Goal: Browse casually

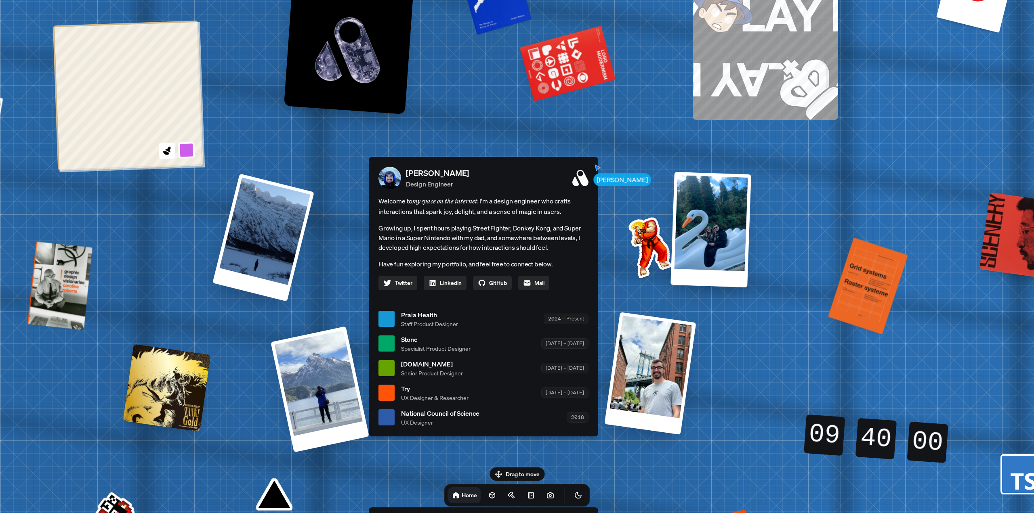
drag, startPoint x: 841, startPoint y: 147, endPoint x: 809, endPoint y: 209, distance: 70.3
click at [809, 209] on div "[PERSON_NAME] [PERSON_NAME] Design Engineer Welcome to my space on the internet…" at bounding box center [485, 319] width 1208 height 1058
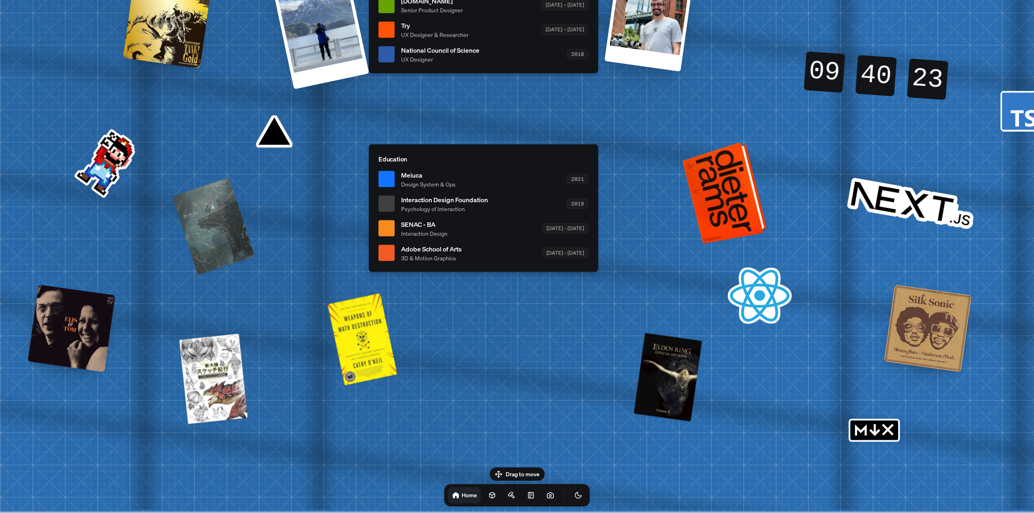
click at [733, 195] on div at bounding box center [726, 192] width 78 height 98
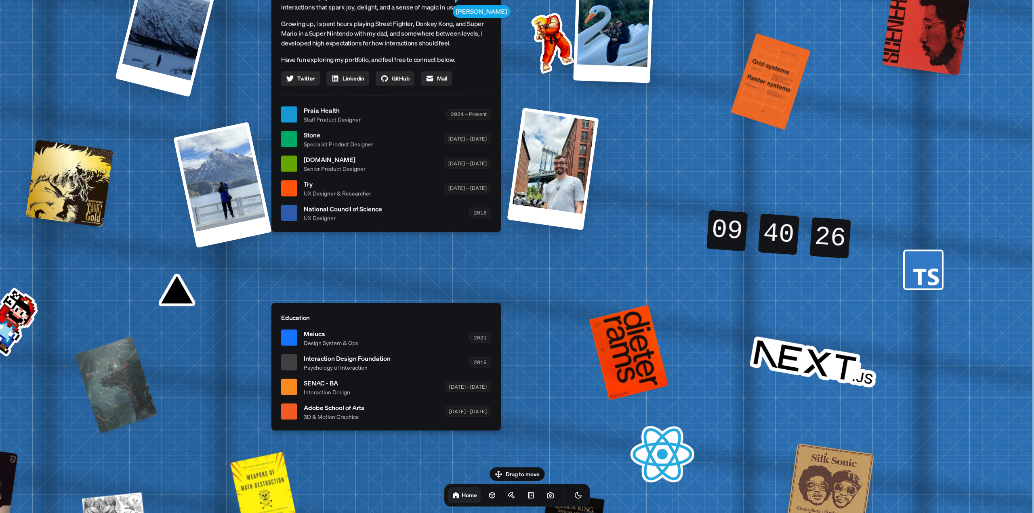
drag, startPoint x: 747, startPoint y: 191, endPoint x: 559, endPoint y: 367, distance: 258.0
click at [559, 367] on div "[PERSON_NAME] [PERSON_NAME] Design Engineer Welcome to my space on the internet…" at bounding box center [388, 115] width 1208 height 1058
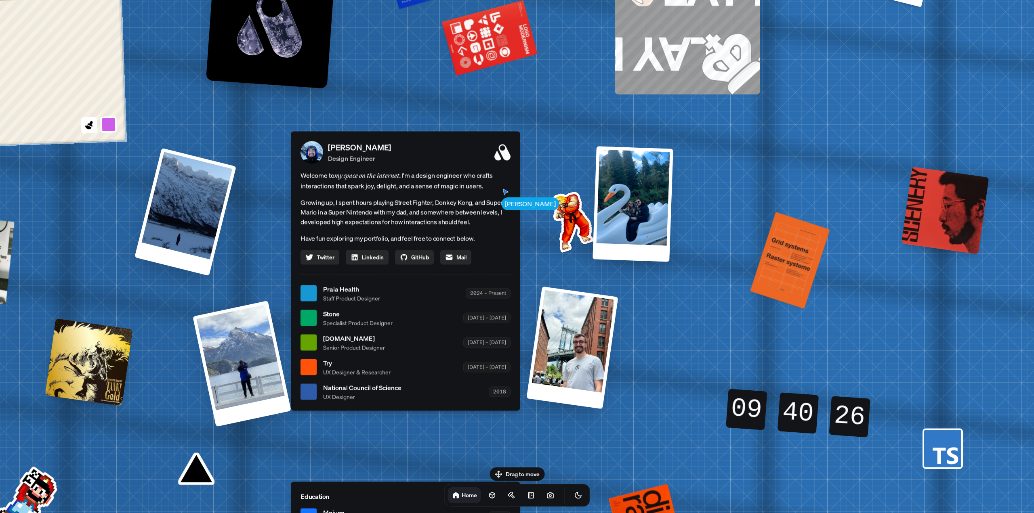
drag, startPoint x: 685, startPoint y: 150, endPoint x: 705, endPoint y: 315, distance: 166.0
click at [705, 315] on div "[PERSON_NAME] [PERSON_NAME] Design Engineer Welcome to my space on the internet…" at bounding box center [407, 294] width 1208 height 1058
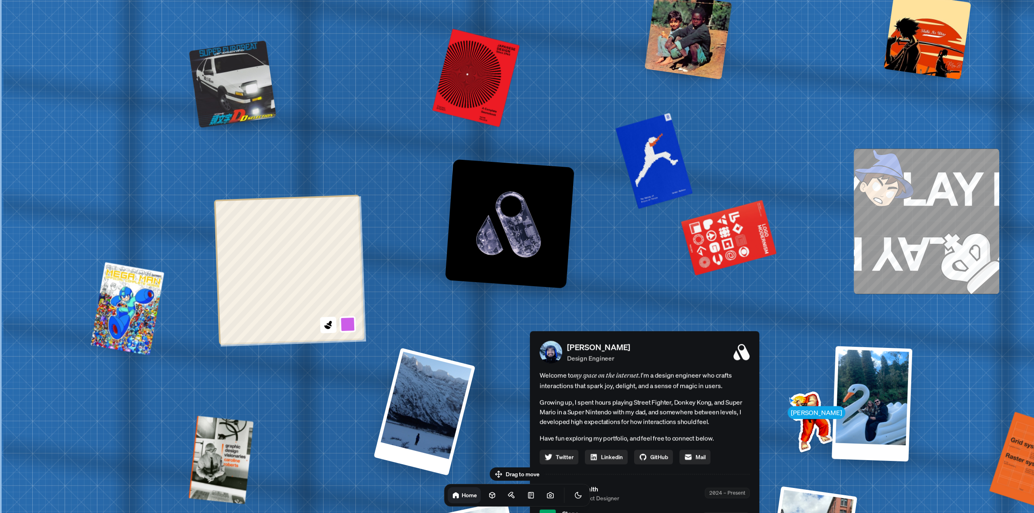
drag, startPoint x: 480, startPoint y: 165, endPoint x: 953, endPoint y: 355, distance: 509.9
click at [953, 357] on div "[PERSON_NAME] [PERSON_NAME] Design Engineer Welcome to my space on the internet…" at bounding box center [646, 493] width 1208 height 1058
click at [799, 402] on div "[PERSON_NAME] [PERSON_NAME] Design Engineer Welcome to my space on the internet…" at bounding box center [646, 493] width 1208 height 1058
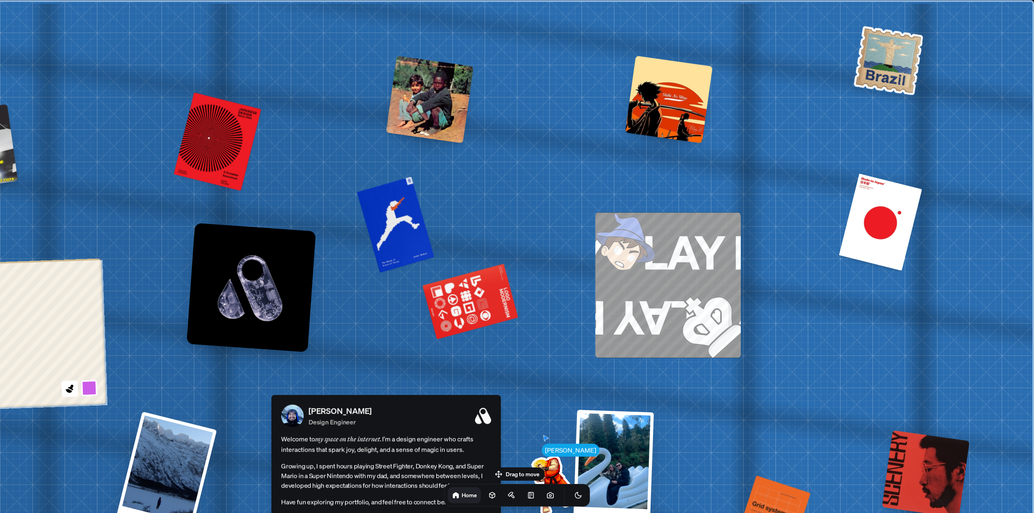
drag, startPoint x: 790, startPoint y: 138, endPoint x: 466, endPoint y: 221, distance: 334.8
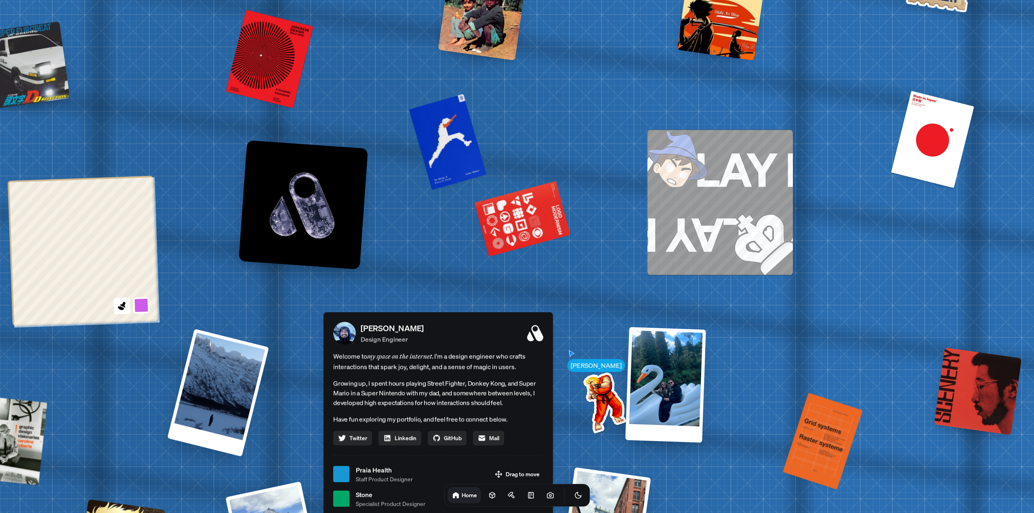
drag, startPoint x: 525, startPoint y: 219, endPoint x: 580, endPoint y: 132, distance: 103.3
click at [580, 132] on div "[PERSON_NAME] [PERSON_NAME] Design Engineer Welcome to my space on the internet…" at bounding box center [440, 474] width 1208 height 1058
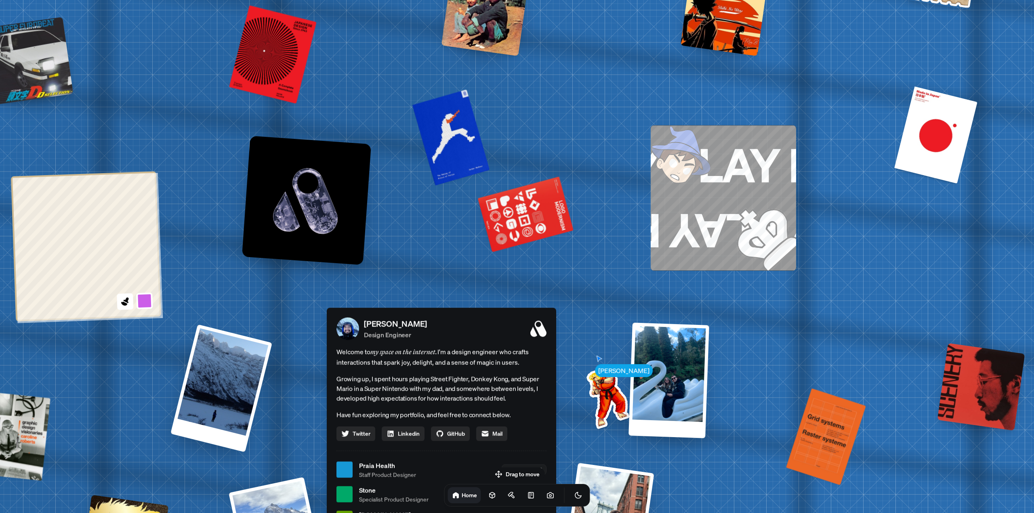
click at [539, 192] on div "[PERSON_NAME] [PERSON_NAME] Design Engineer Welcome to my space on the internet…" at bounding box center [443, 470] width 1208 height 1058
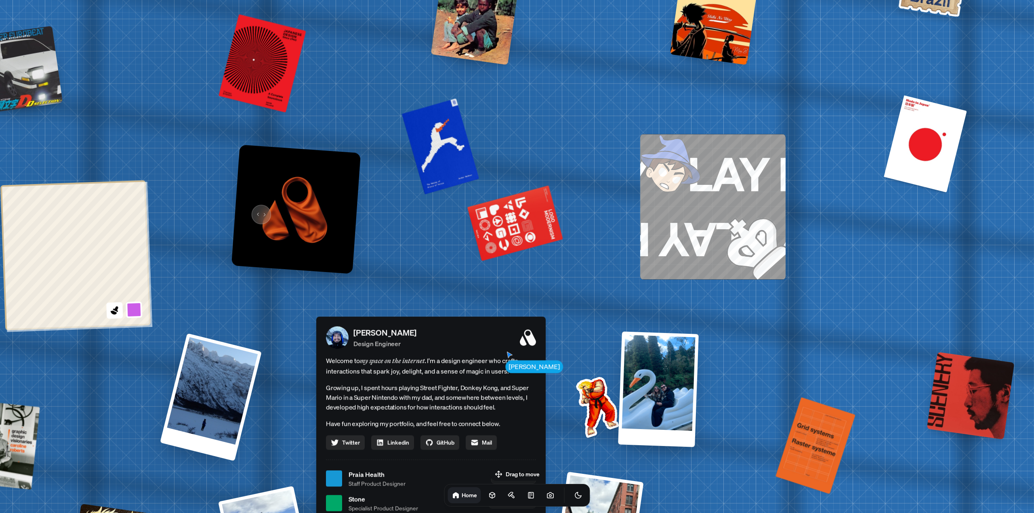
drag, startPoint x: 277, startPoint y: 206, endPoint x: 267, endPoint y: 214, distance: 13.8
click at [267, 214] on img at bounding box center [295, 209] width 129 height 129
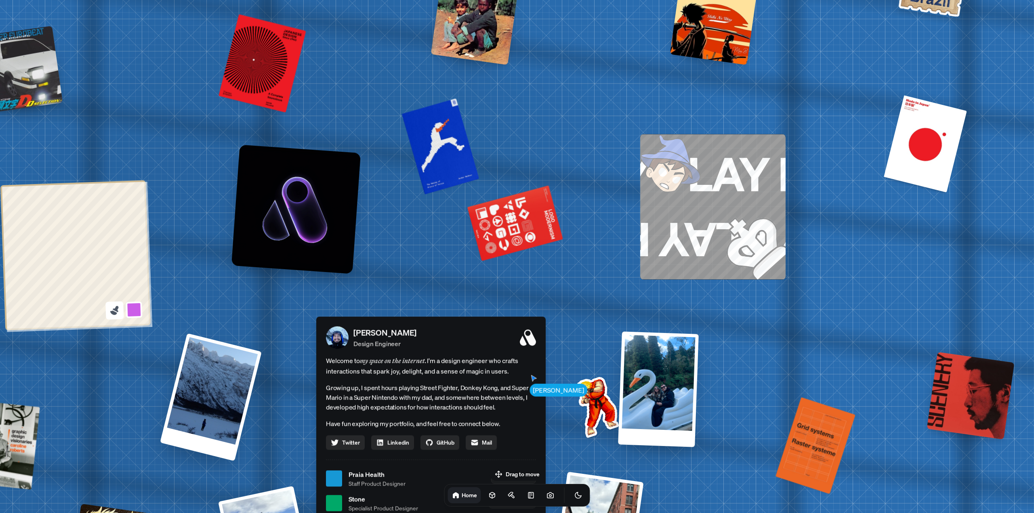
click at [111, 313] on icon at bounding box center [113, 313] width 7 height 5
click at [119, 308] on icon at bounding box center [114, 310] width 11 height 11
click at [109, 315] on div at bounding box center [75, 255] width 150 height 150
click at [126, 301] on div at bounding box center [75, 255] width 150 height 150
click at [113, 313] on icon at bounding box center [113, 313] width 7 height 5
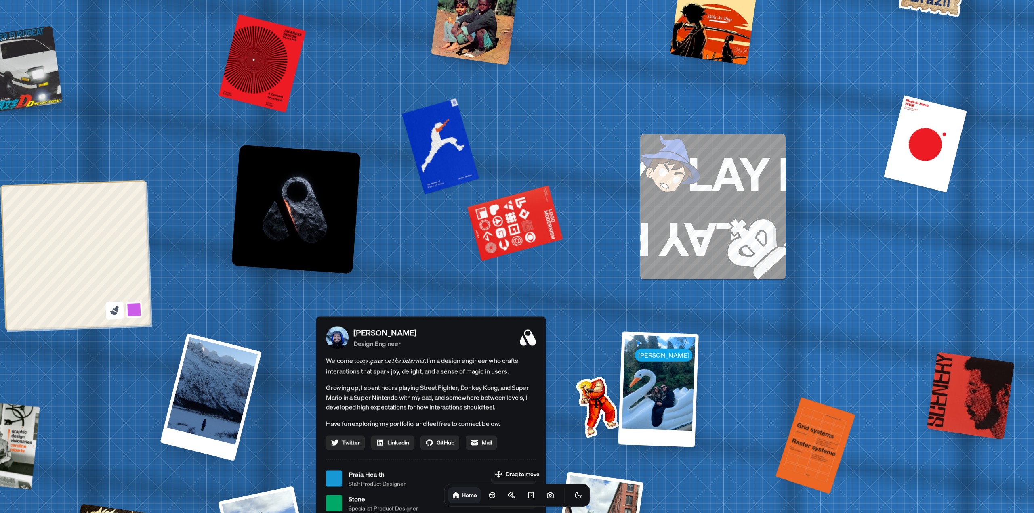
click at [112, 308] on icon at bounding box center [114, 310] width 11 height 11
click at [111, 307] on icon at bounding box center [114, 310] width 11 height 11
